Goal: Task Accomplishment & Management: Manage account settings

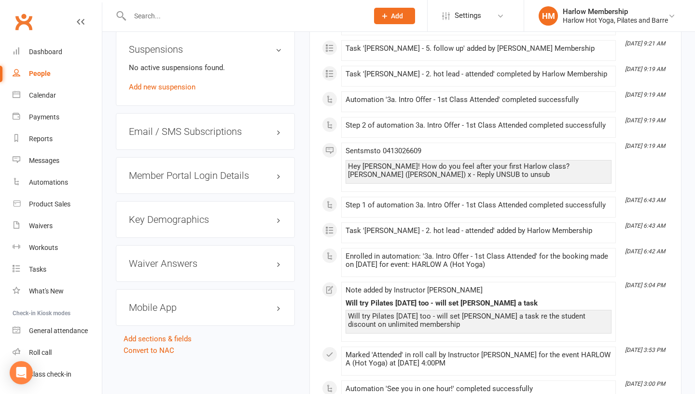
scroll to position [599, 0]
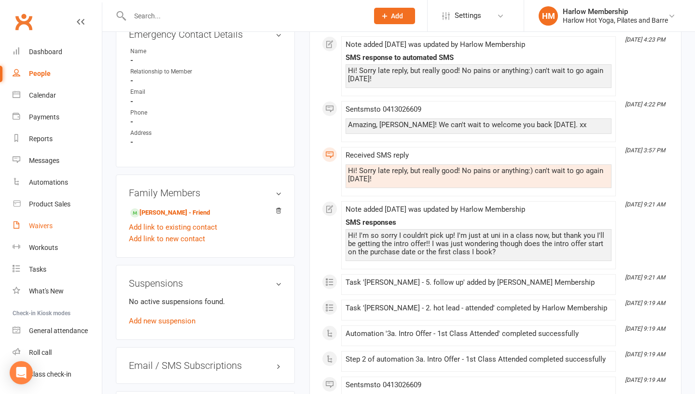
click at [41, 228] on div "Waivers" at bounding box center [41, 226] width 24 height 8
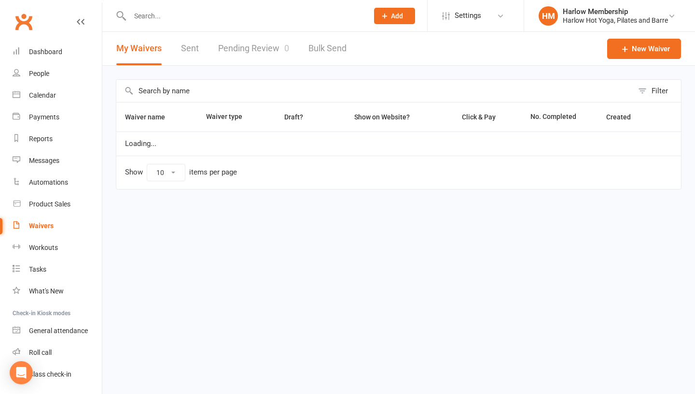
select select "100"
click at [193, 47] on link "Sent" at bounding box center [190, 48] width 18 height 33
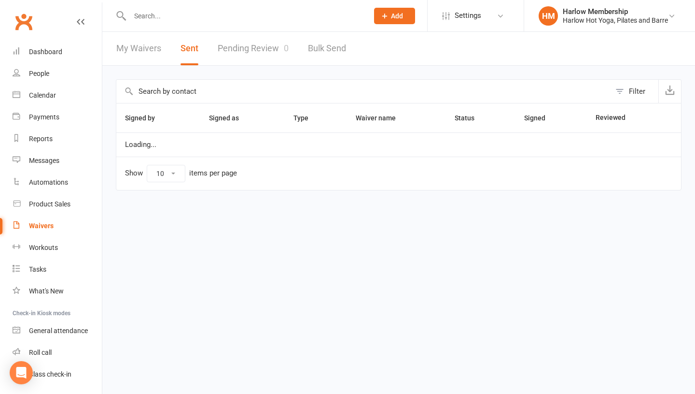
select select "100"
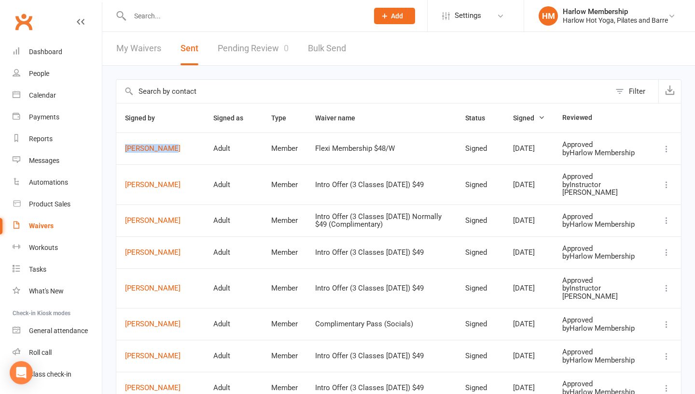
drag, startPoint x: 194, startPoint y: 162, endPoint x: 117, endPoint y: 148, distance: 78.0
click at [117, 148] on td "Ciara Henley" at bounding box center [160, 148] width 88 height 32
copy link "Ciara Henley"
select select "100"
